Goal: Find specific page/section: Find specific page/section

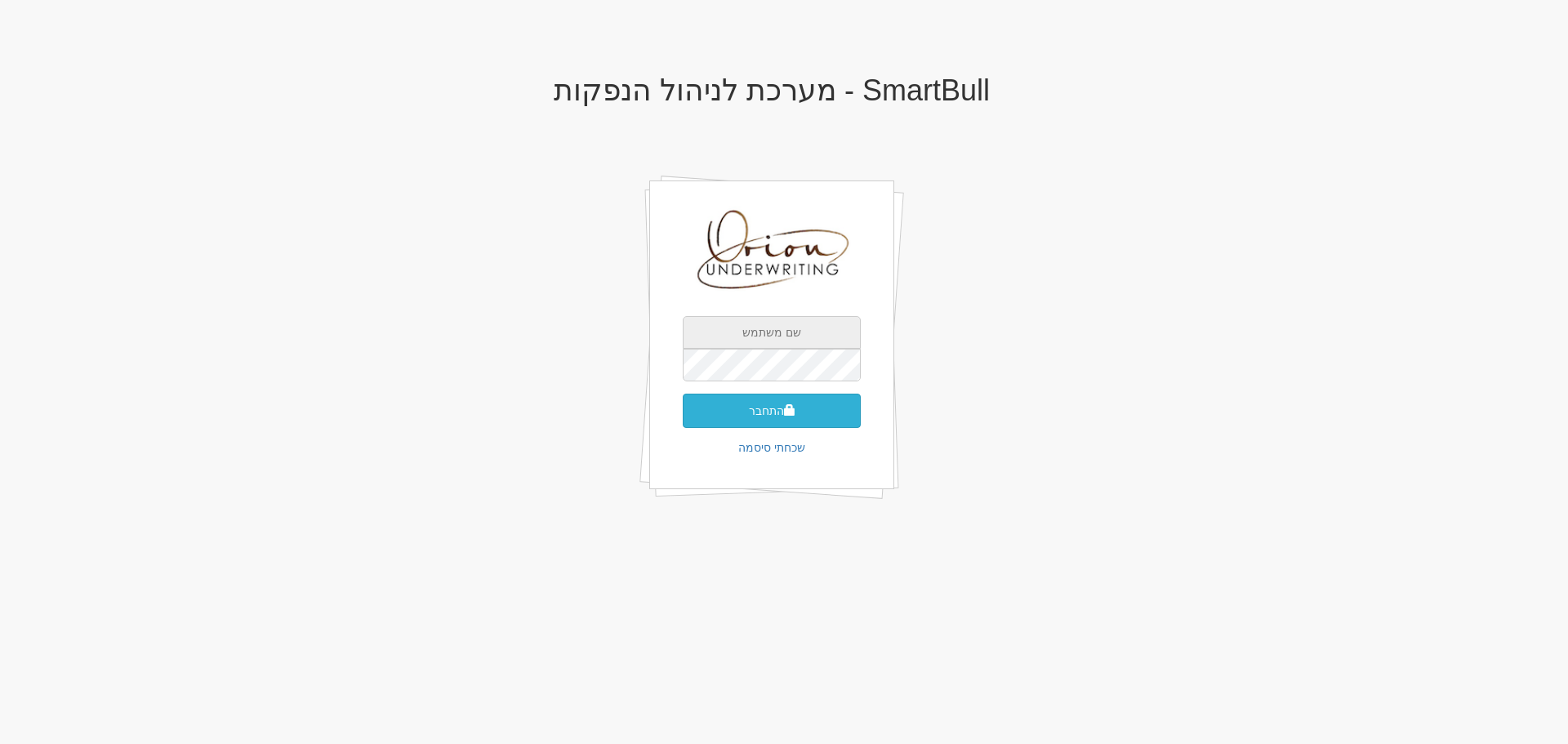
type input "[EMAIL_ADDRESS][DOMAIN_NAME]"
click at [823, 407] on button "התחבר" at bounding box center [772, 411] width 178 height 34
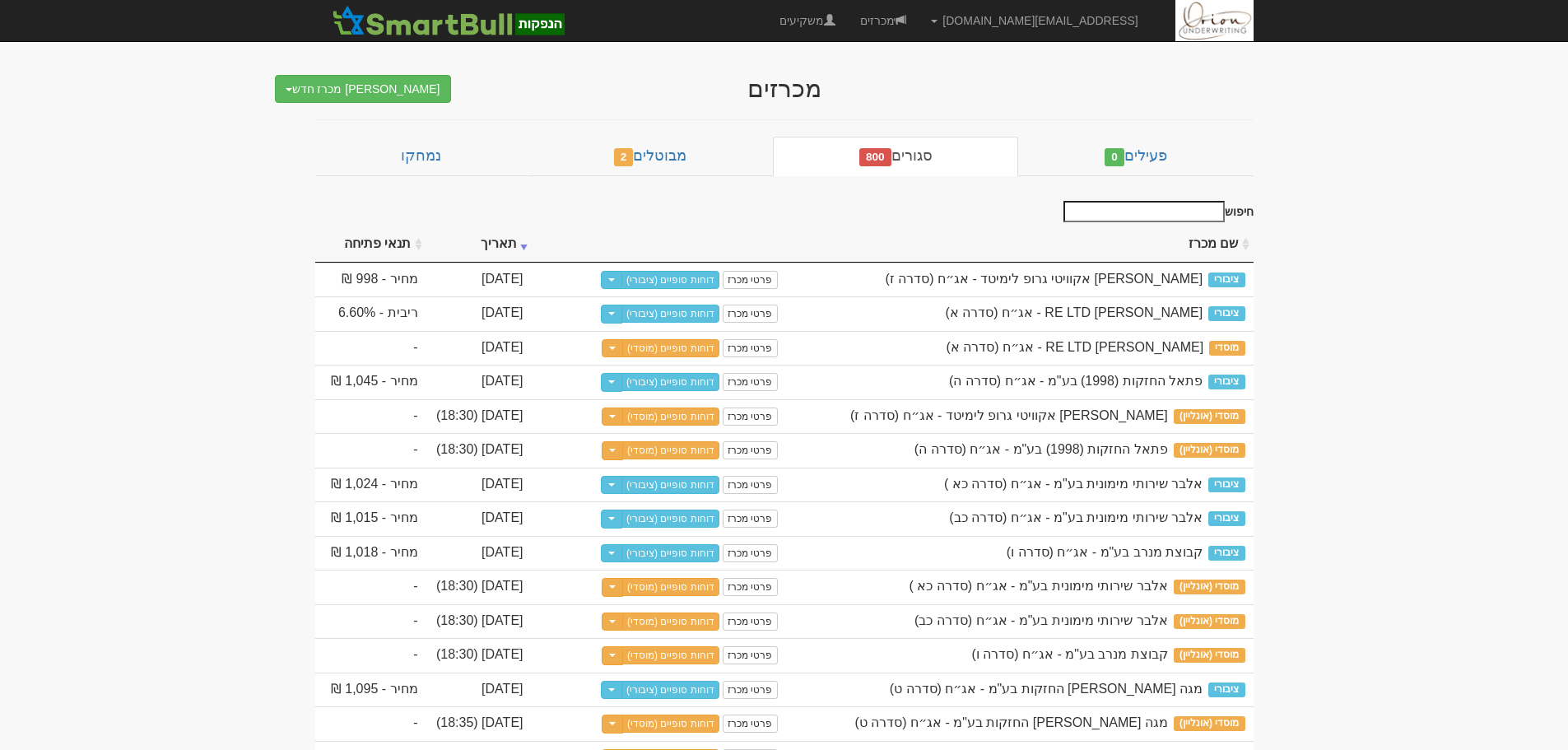
click at [1151, 213] on input "חיפוש" at bounding box center [1144, 212] width 161 height 22
type input "t"
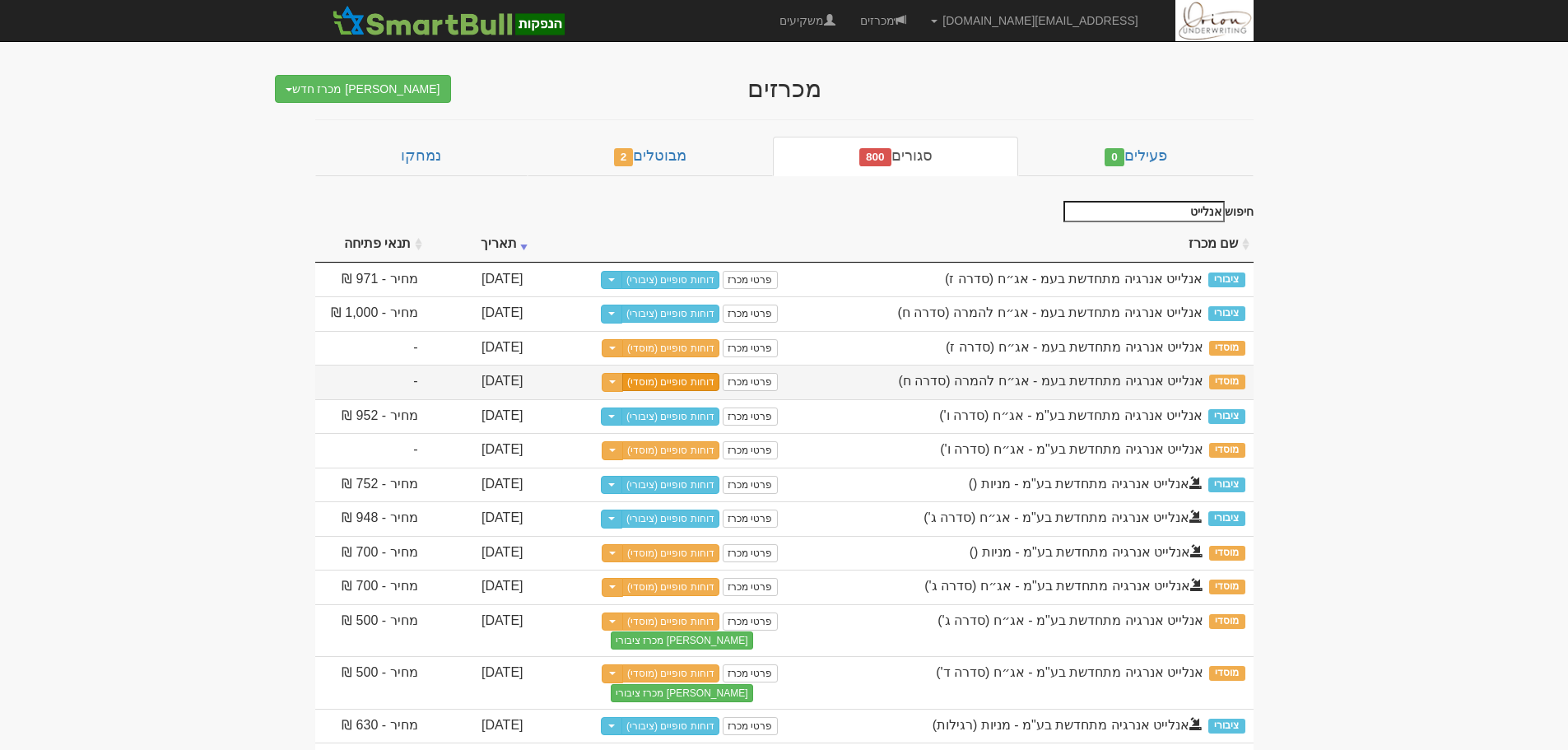
type input "אנלייט"
click at [686, 382] on link "דוחות סופיים (מוסדי)" at bounding box center [671, 382] width 97 height 18
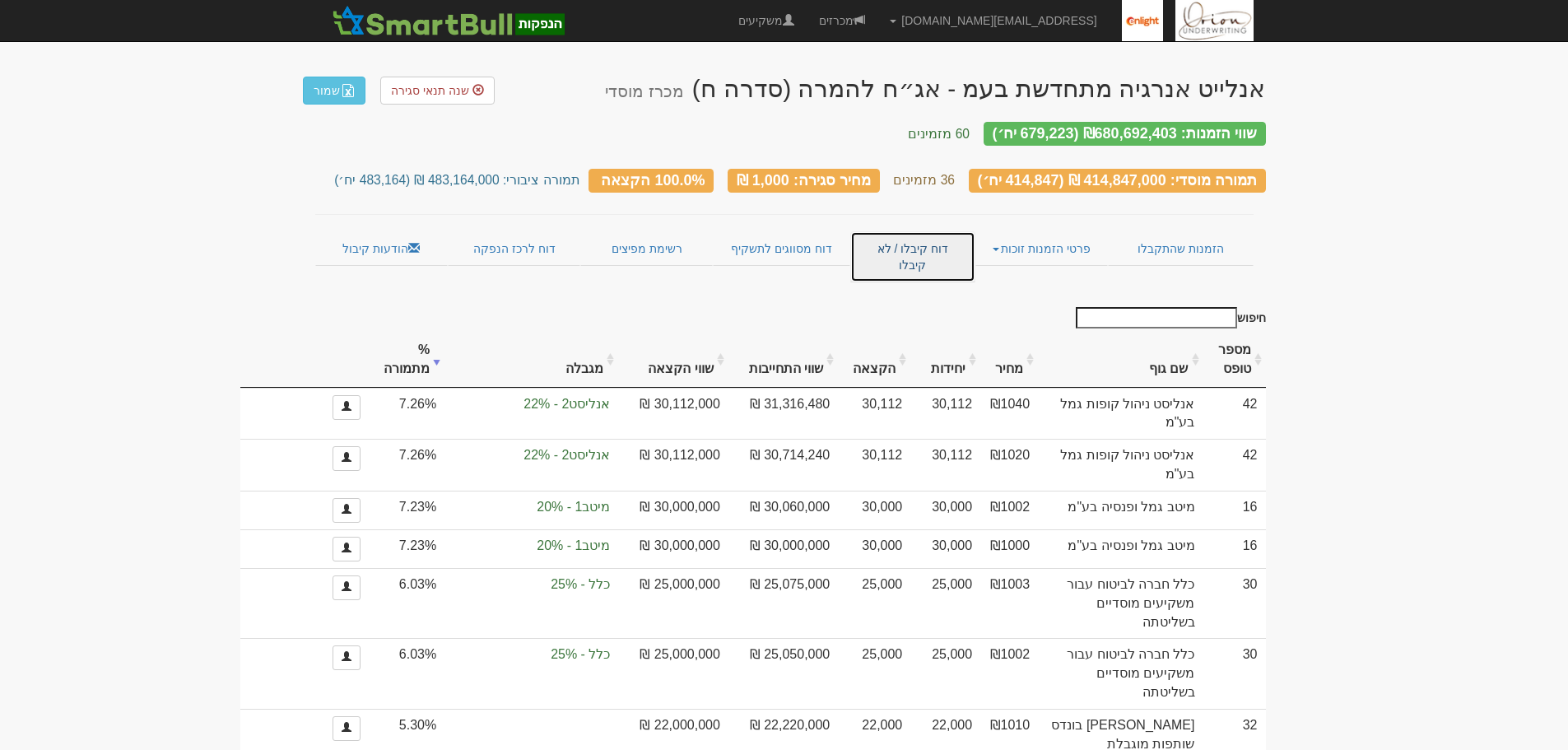
click at [929, 236] on link "דוח קיבלו / לא קיבלו" at bounding box center [912, 257] width 124 height 51
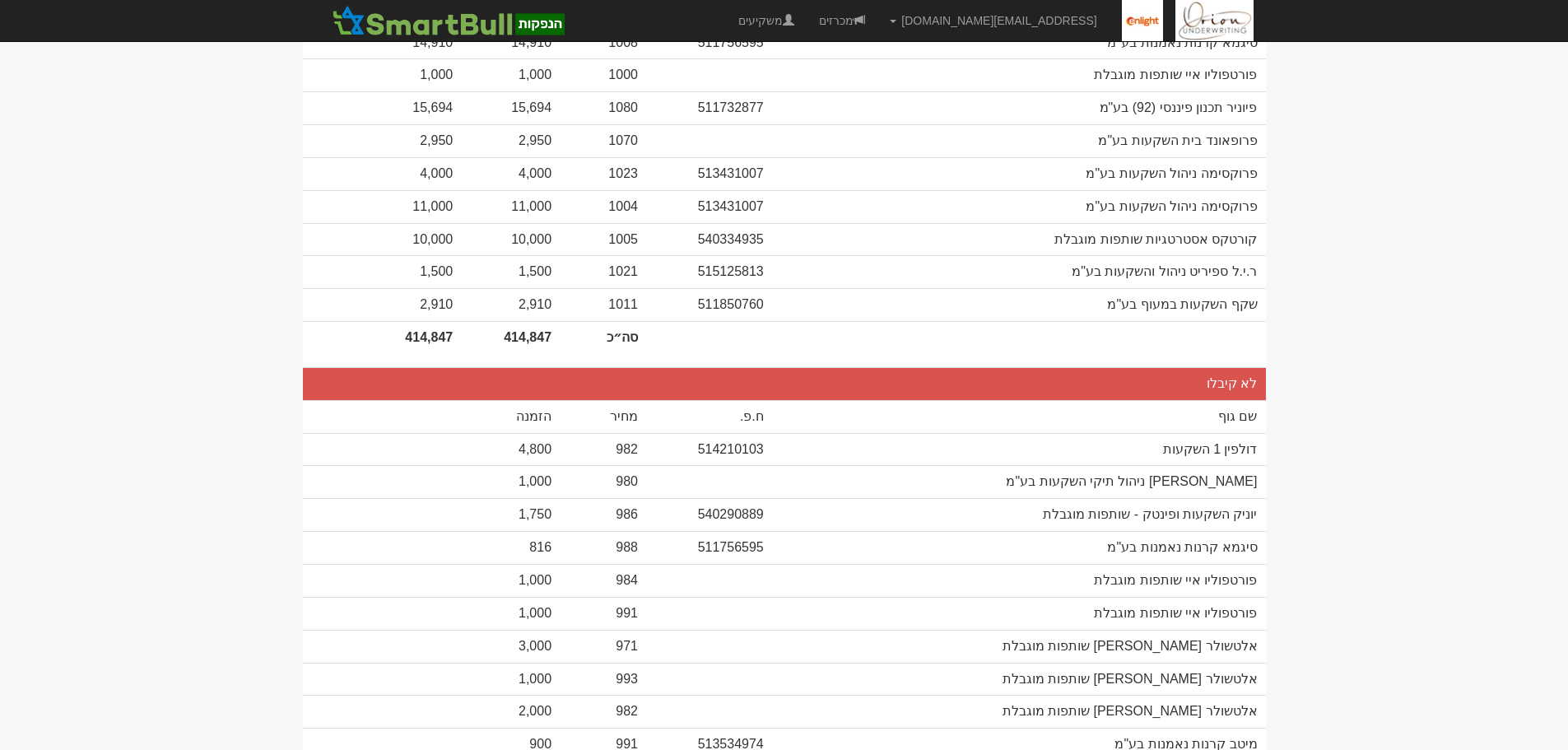
scroll to position [2129, 0]
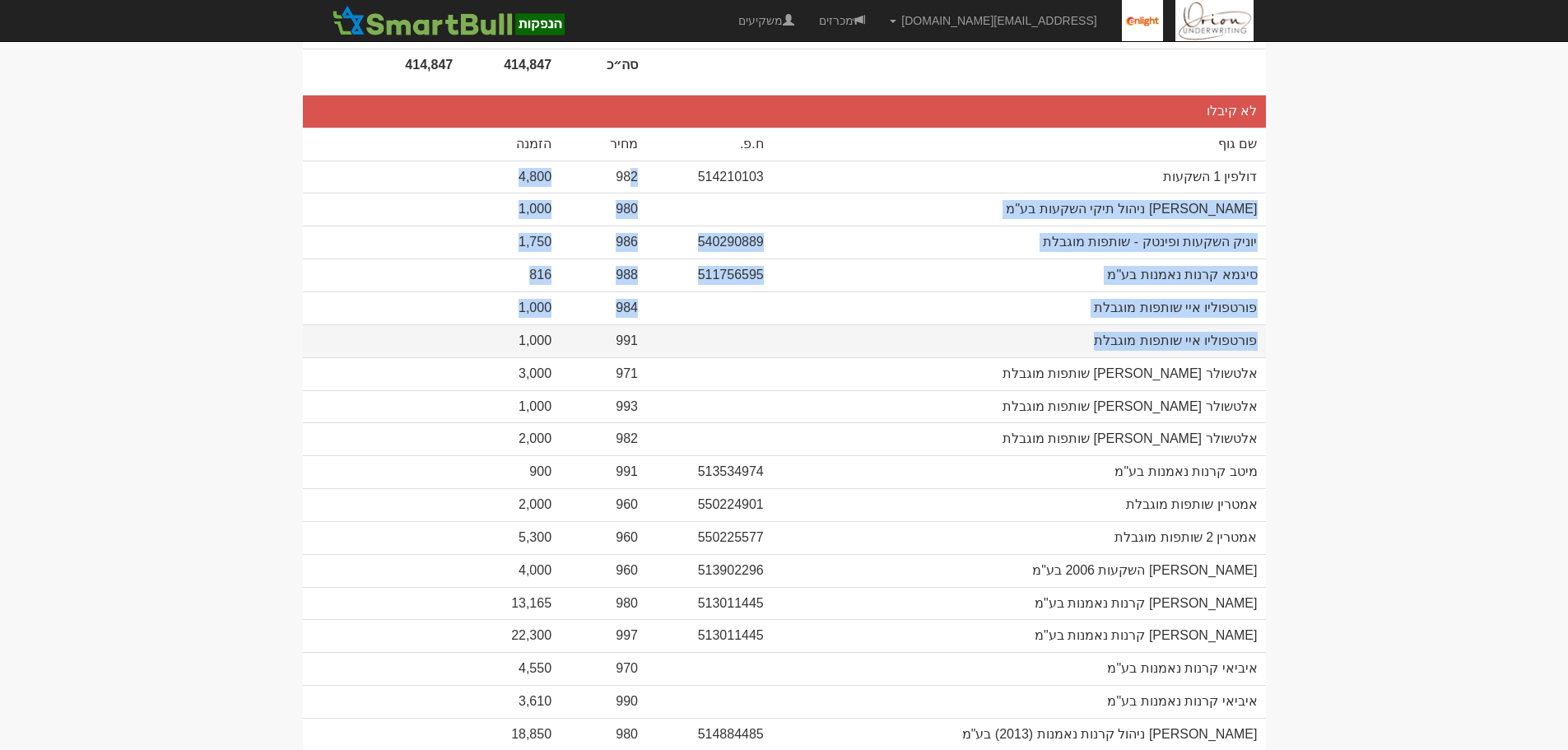
drag, startPoint x: 629, startPoint y: 144, endPoint x: 650, endPoint y: 298, distance: 155.4
click at [650, 297] on tbody at bounding box center [784, 105] width 963 height 3655
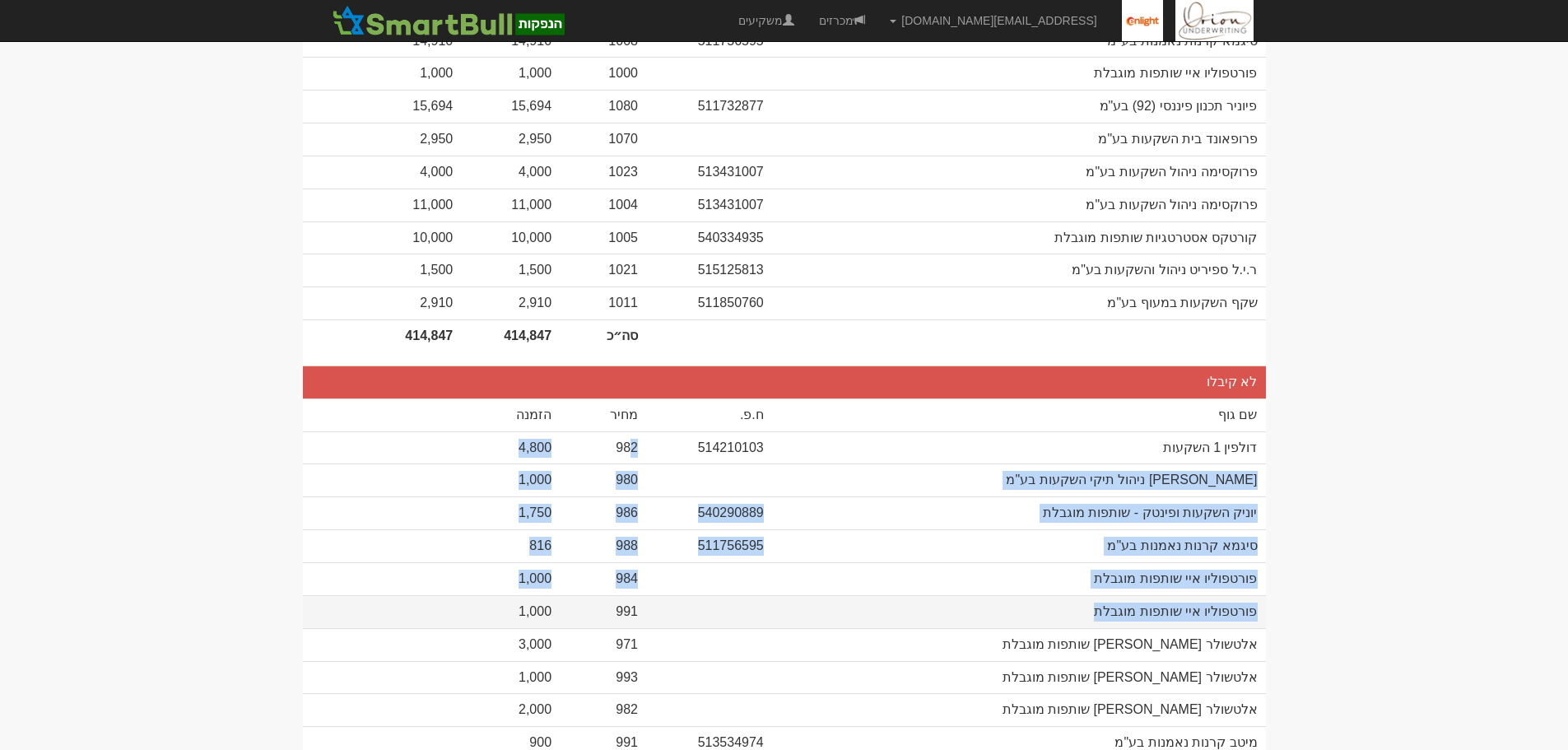
scroll to position [1634, 0]
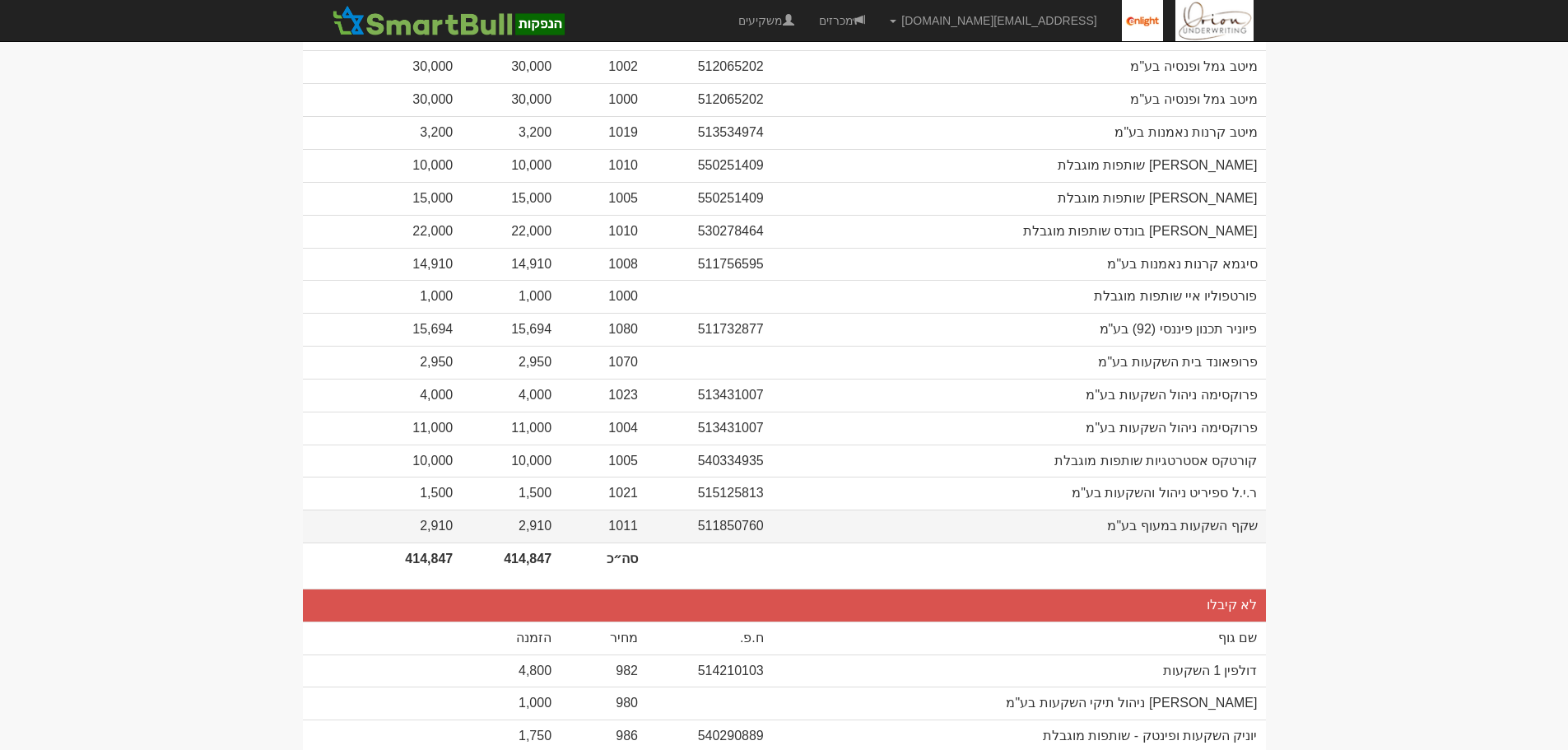
click at [627, 510] on td "1011" at bounding box center [603, 526] width 87 height 33
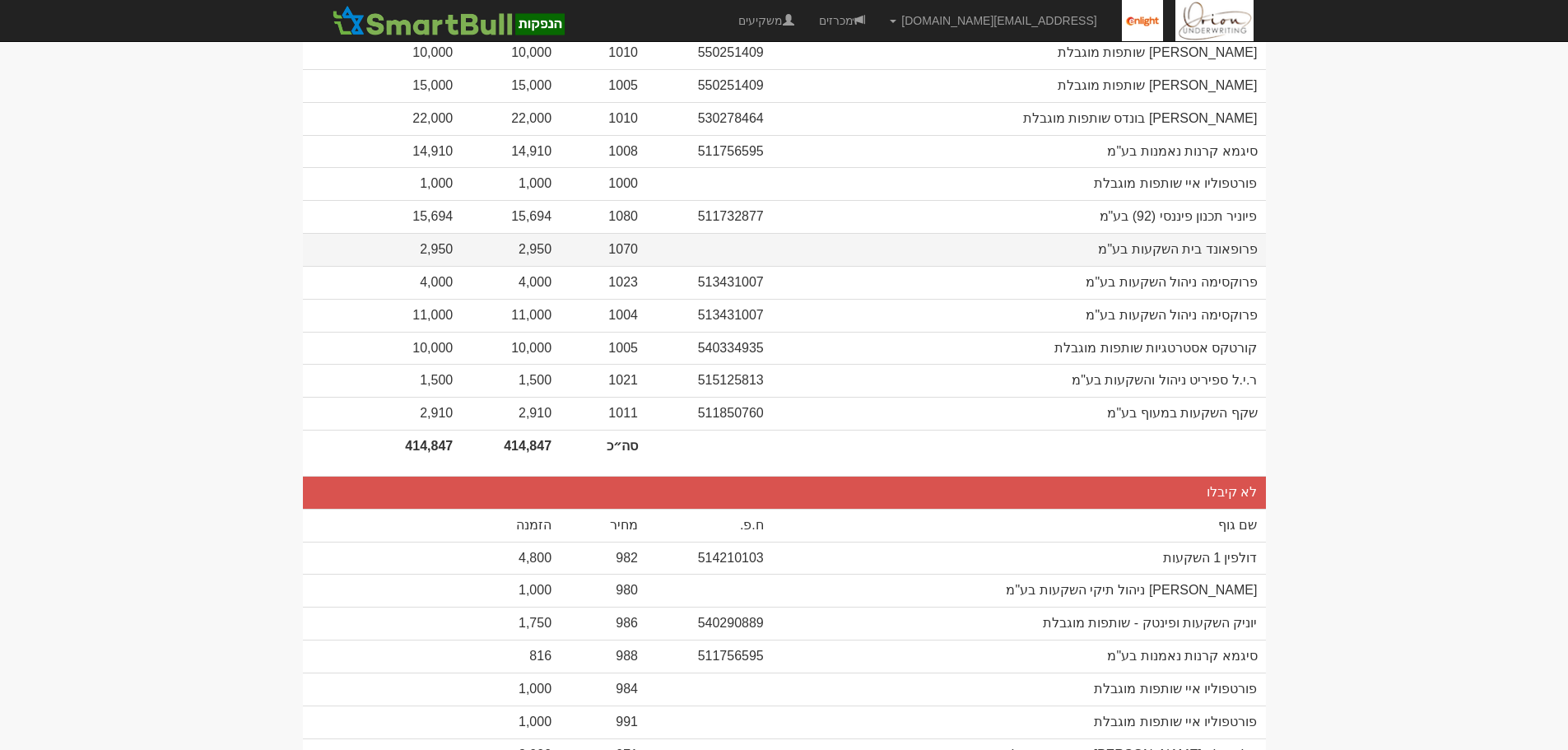
scroll to position [1565, 0]
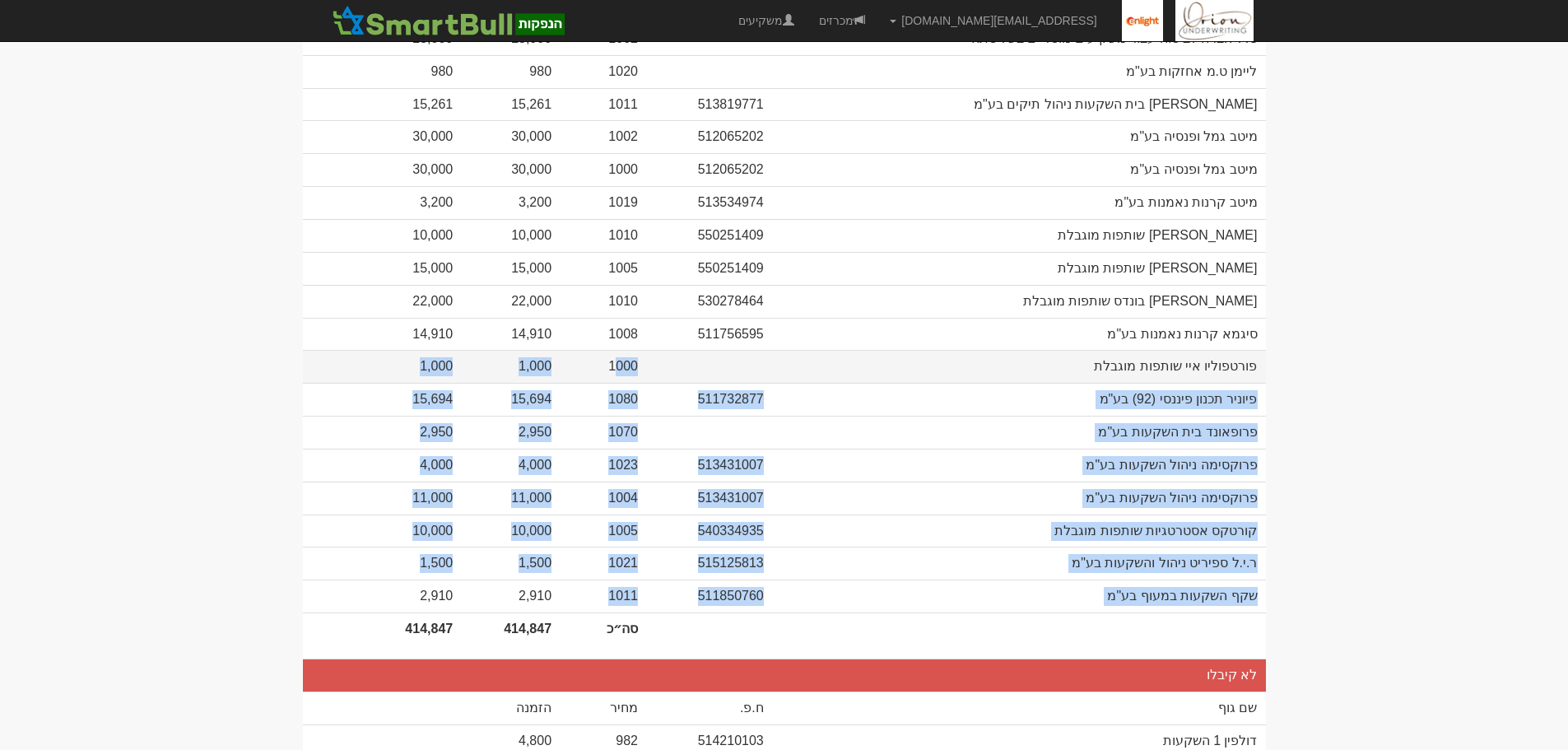
drag, startPoint x: 611, startPoint y: 571, endPoint x: 613, endPoint y: 331, distance: 240.0
click at [613, 331] on tbody at bounding box center [784, 669] width 963 height 3655
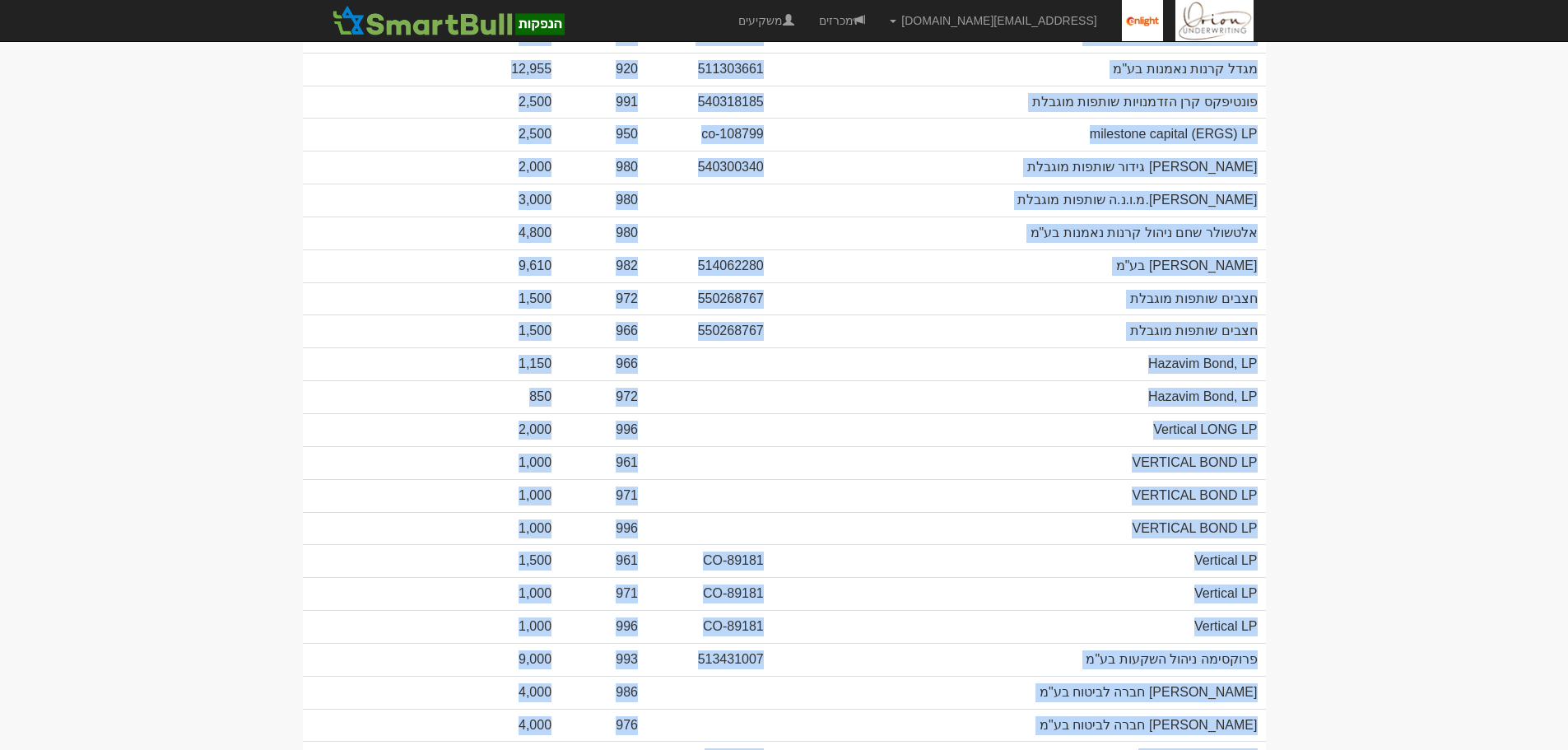
scroll to position [3282, 0]
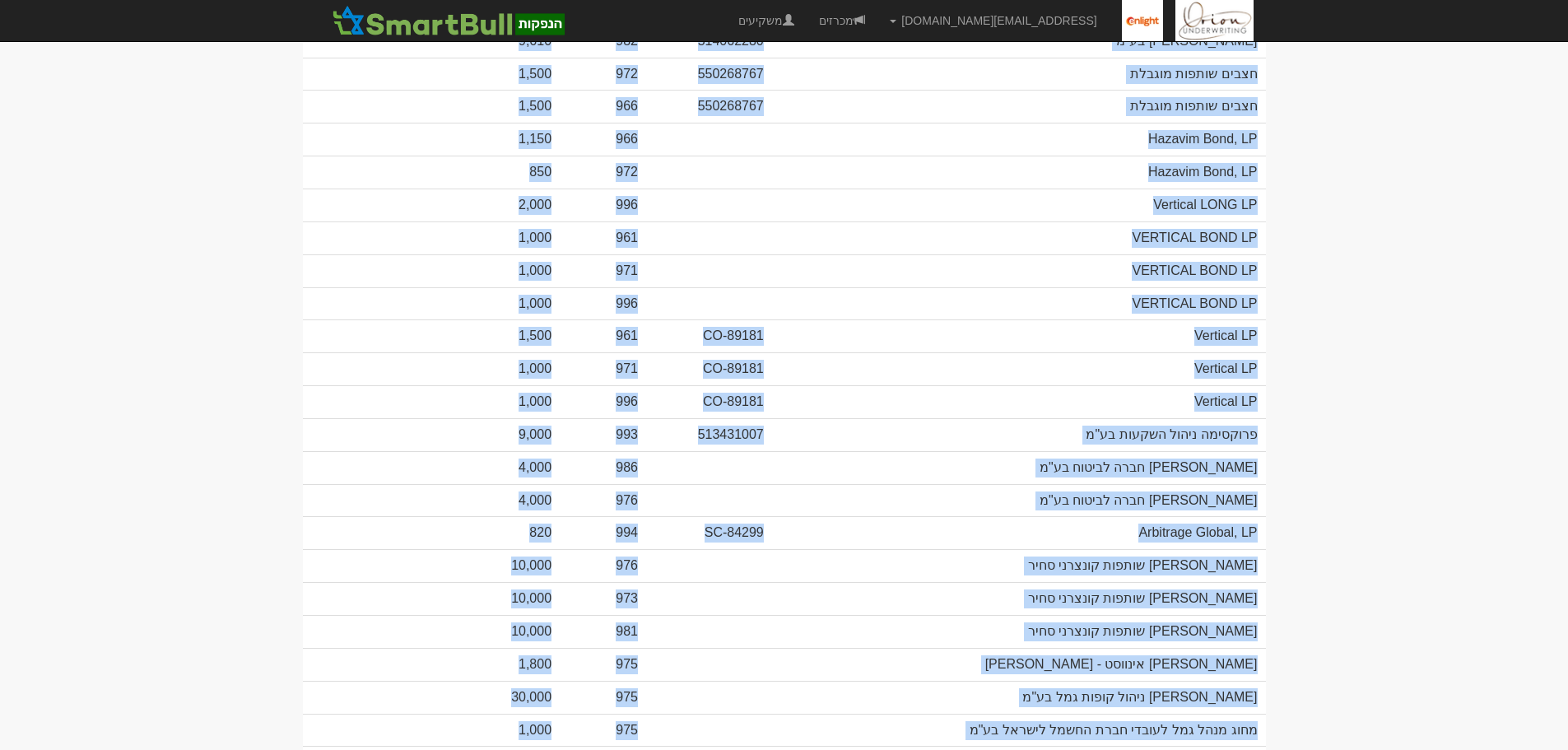
drag, startPoint x: 625, startPoint y: 318, endPoint x: 641, endPoint y: 766, distance: 448.3
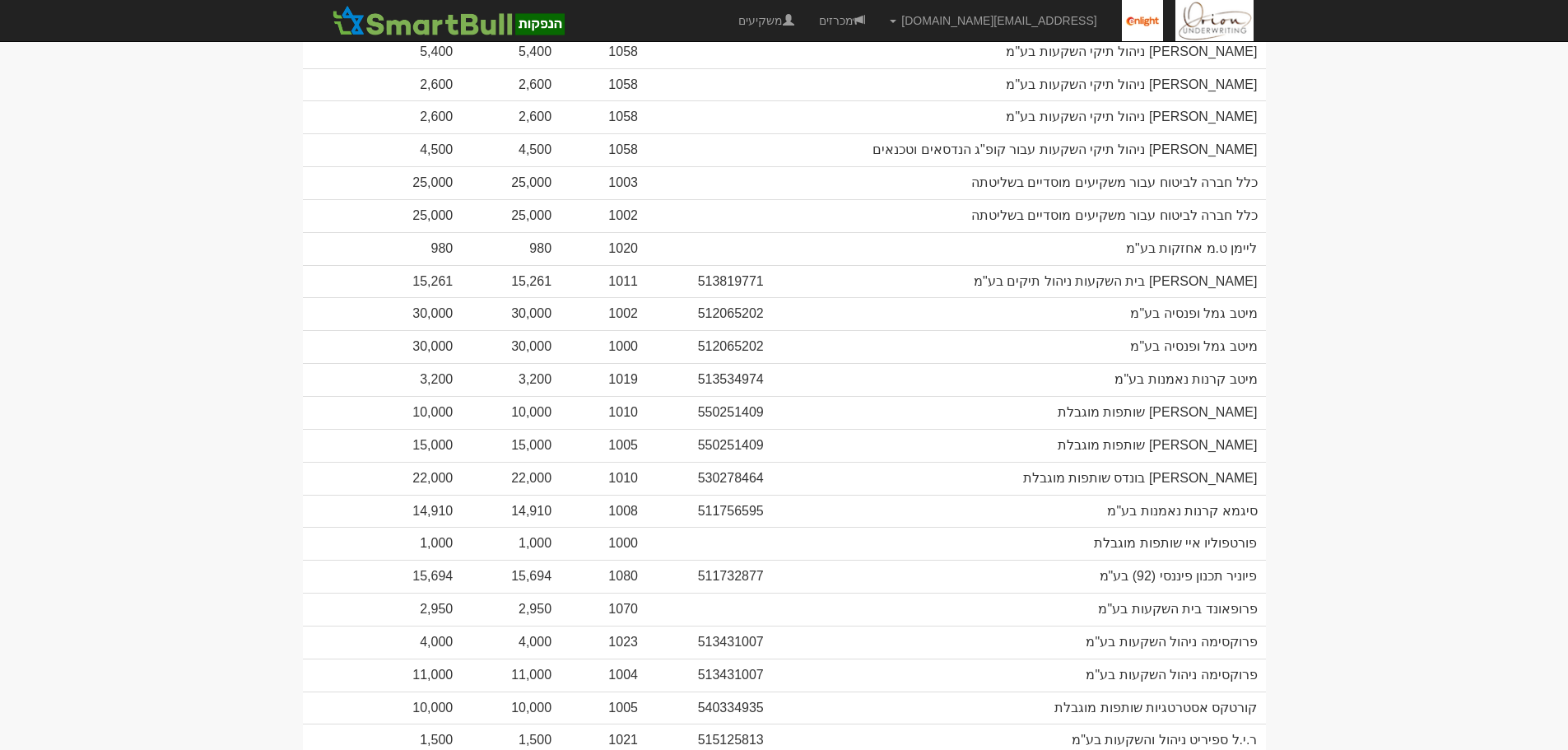
click at [1316, 481] on body "[EMAIL_ADDRESS][DOMAIN_NAME] הגדרות חשבונות הנפקה תבניות הודעות קיבול" at bounding box center [784, 643] width 1568 height 4061
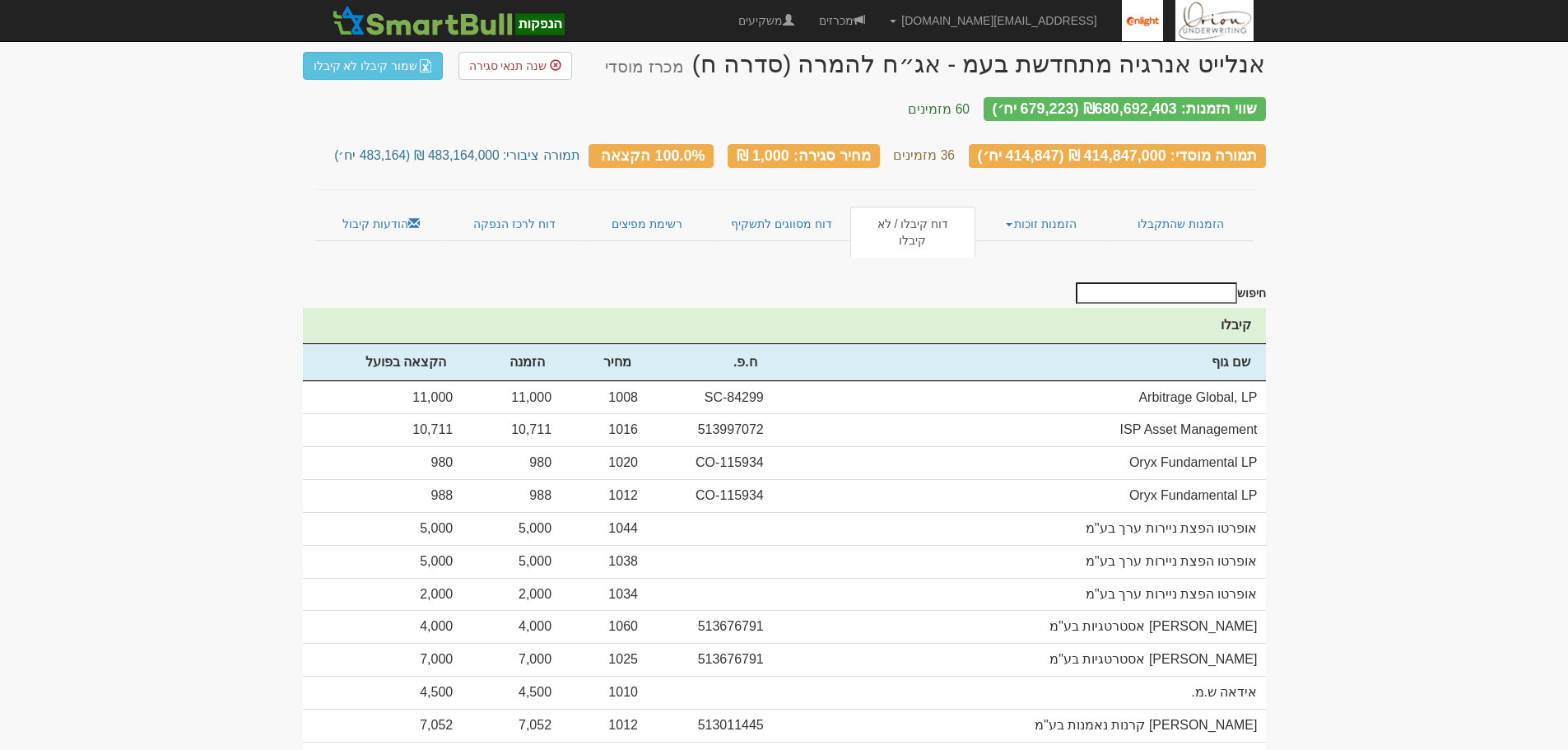
scroll to position [0, 0]
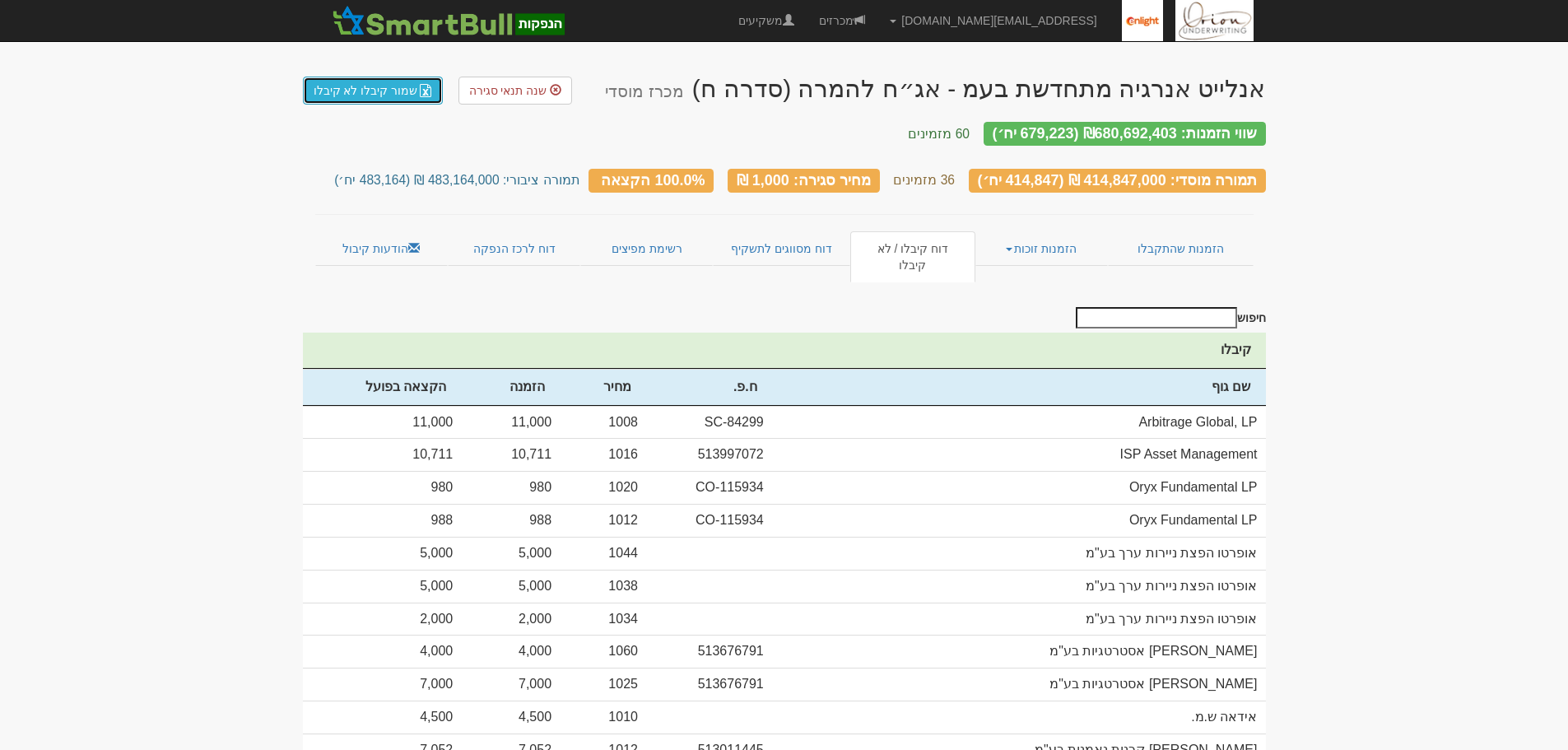
click at [396, 93] on link "שמור קיבלו לא קיבלו" at bounding box center [374, 90] width 140 height 28
